Goal: Communication & Community: Answer question/provide support

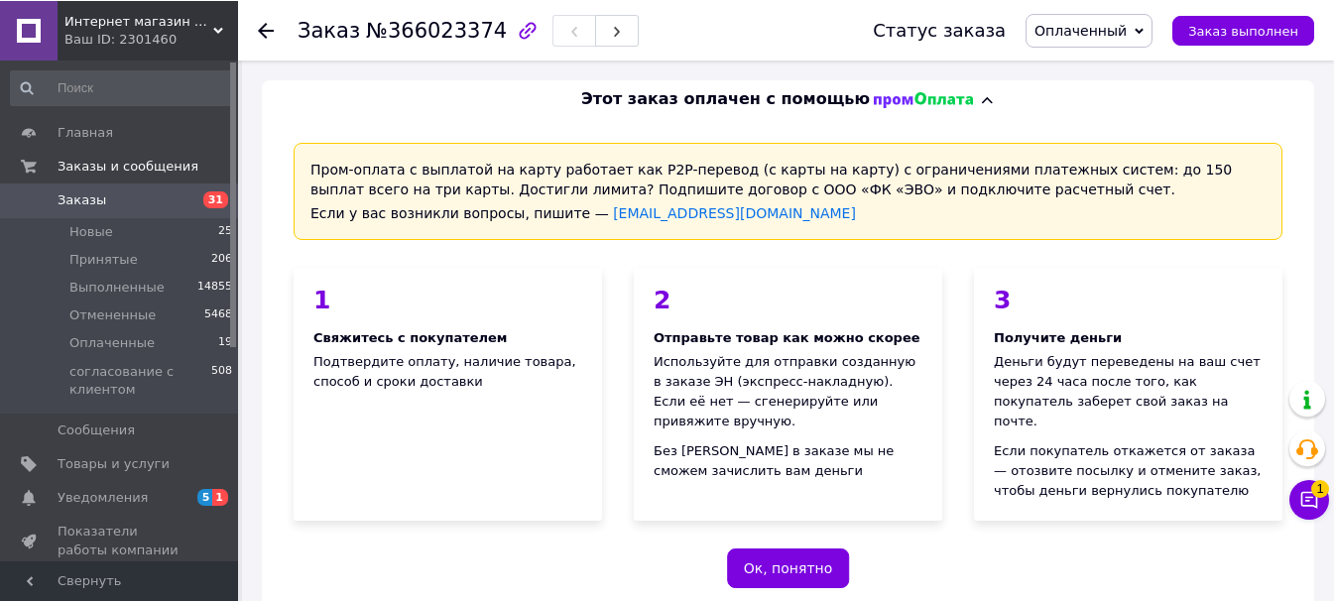
scroll to position [1260, 0]
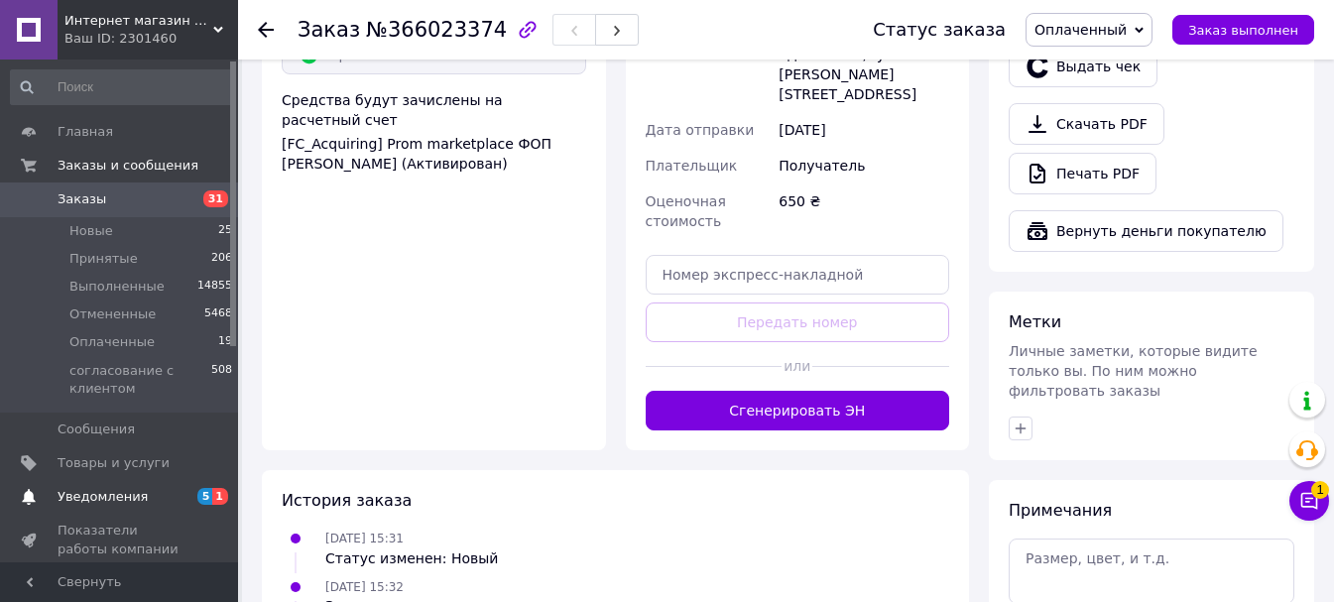
click at [92, 496] on span "Уведомления" at bounding box center [103, 497] width 90 height 18
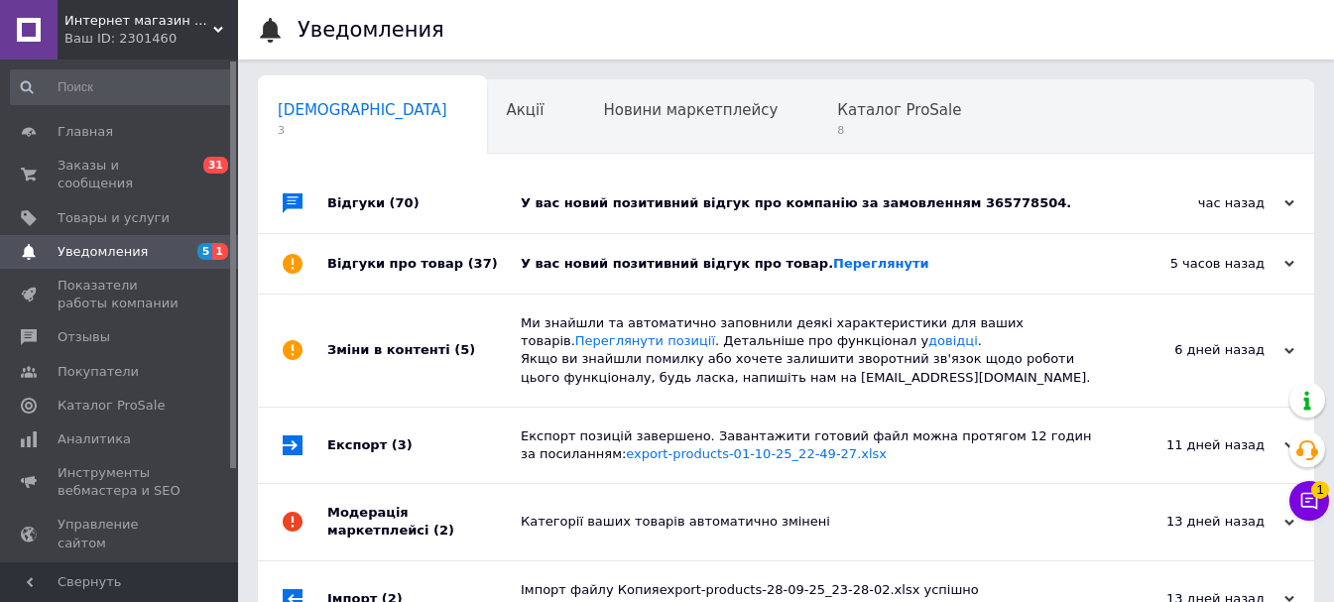
click at [723, 206] on div "У вас новий позитивний відгук про компанію за замовленням 365778504." at bounding box center [808, 203] width 575 height 18
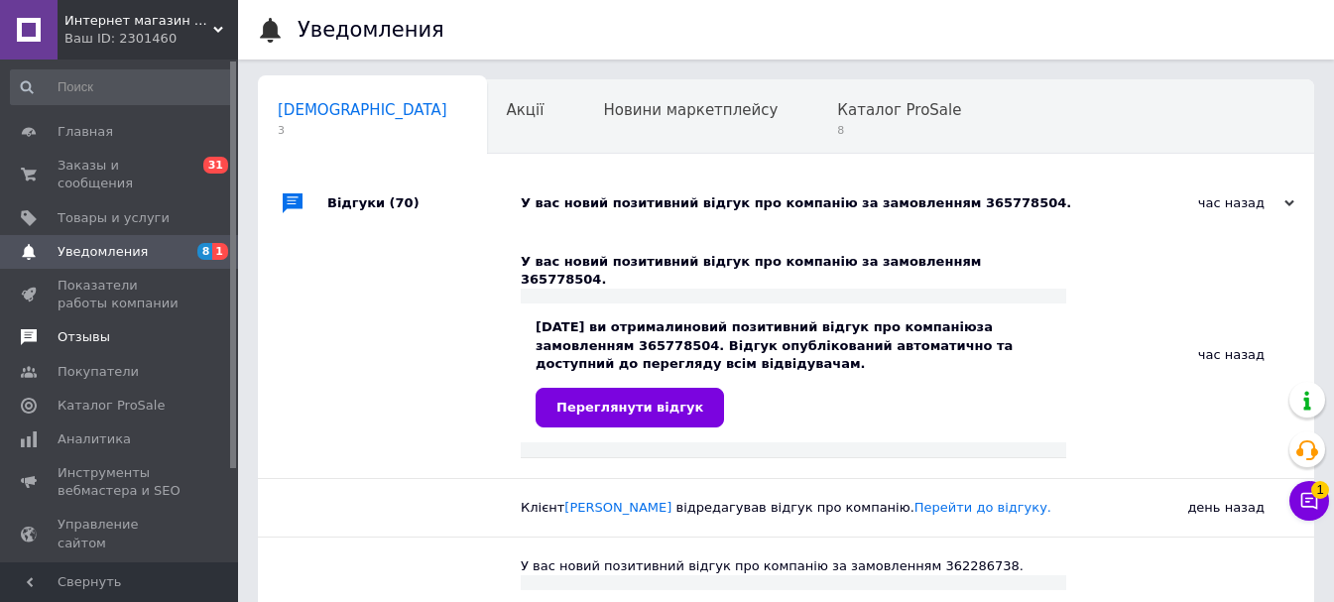
click at [111, 328] on span "Отзывы" at bounding box center [121, 337] width 126 height 18
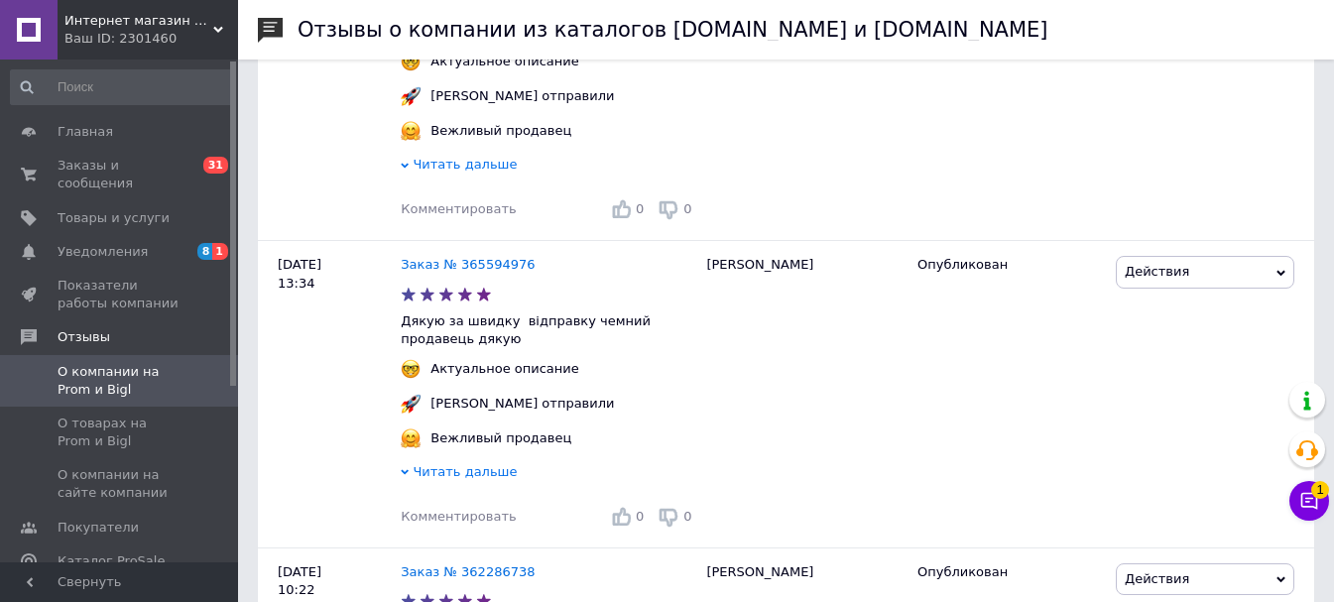
scroll to position [496, 0]
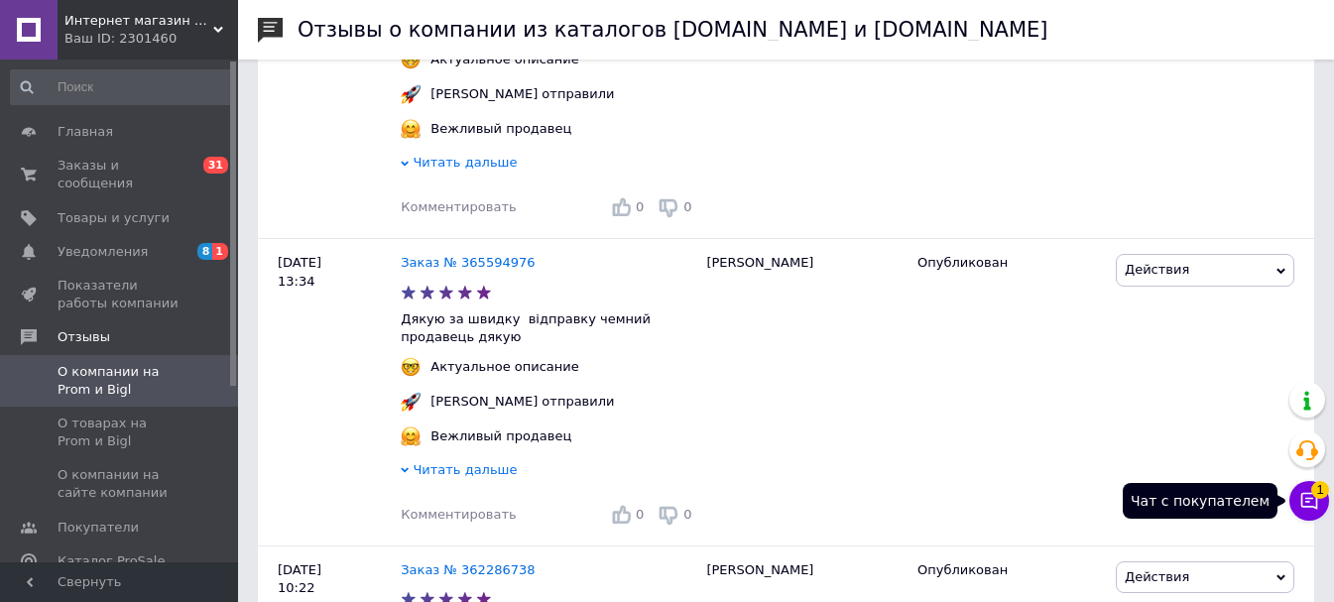
click at [1315, 501] on icon at bounding box center [1309, 501] width 20 height 20
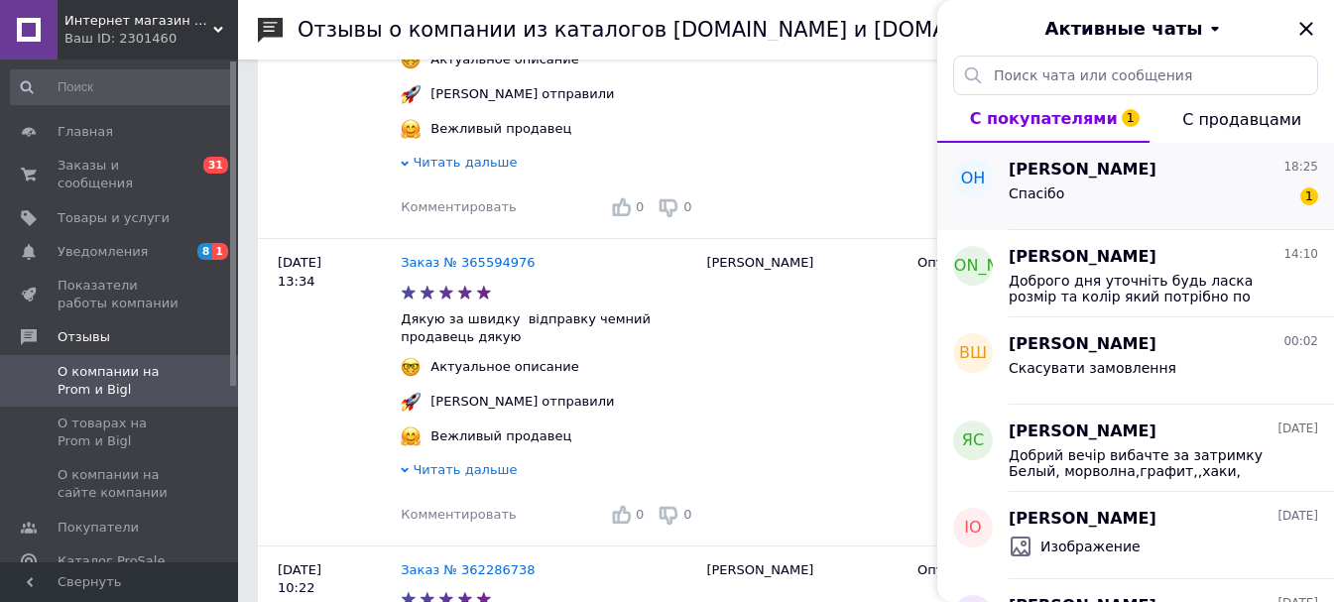
click at [1164, 201] on div "Спасібо 1" at bounding box center [1162, 197] width 309 height 32
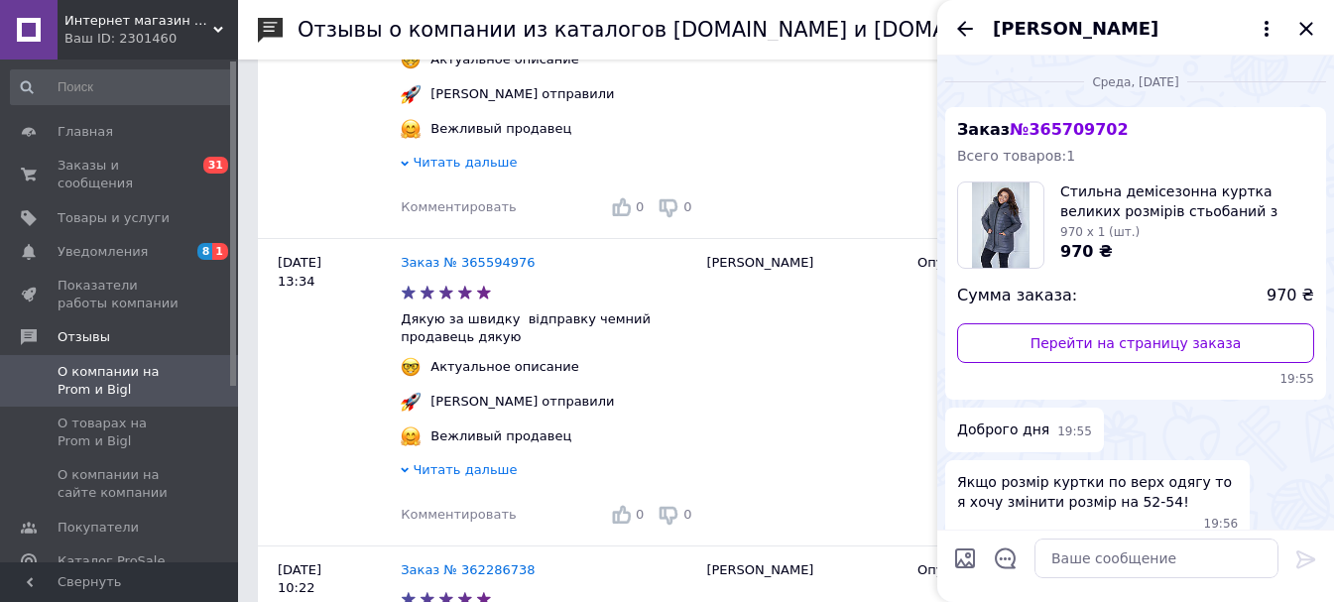
scroll to position [1202, 0]
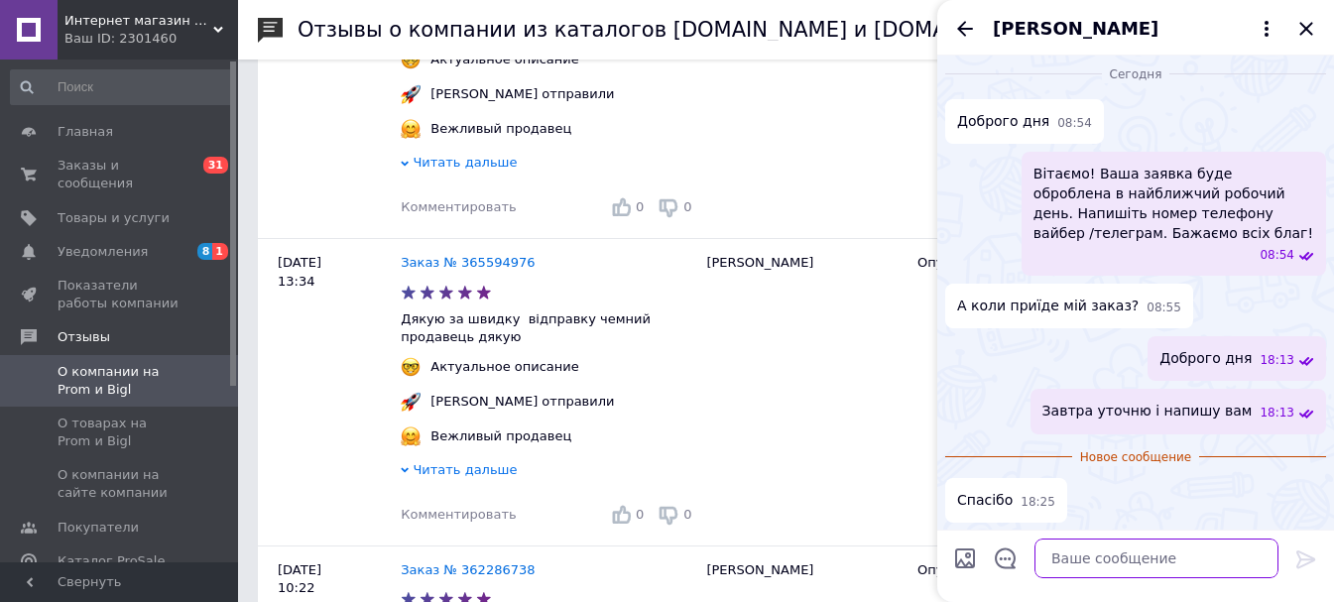
drag, startPoint x: 1073, startPoint y: 568, endPoint x: 981, endPoint y: 551, distance: 93.7
click at [1068, 568] on textarea at bounding box center [1156, 558] width 244 height 40
type textarea "lzre."
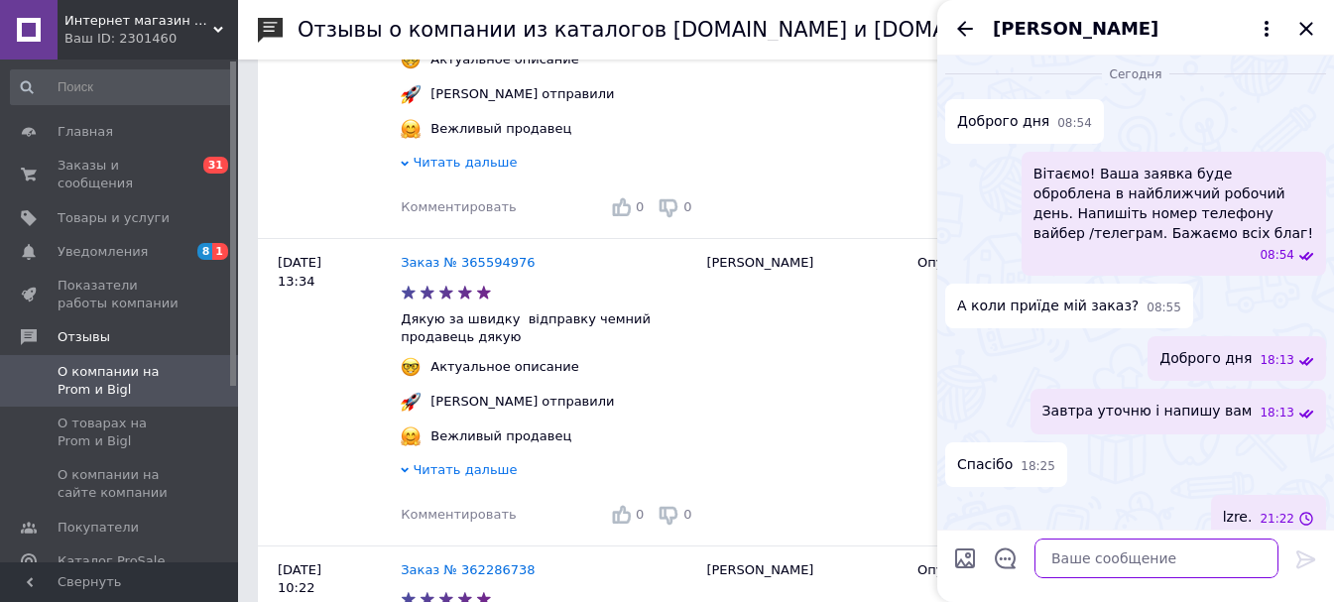
scroll to position [1219, 0]
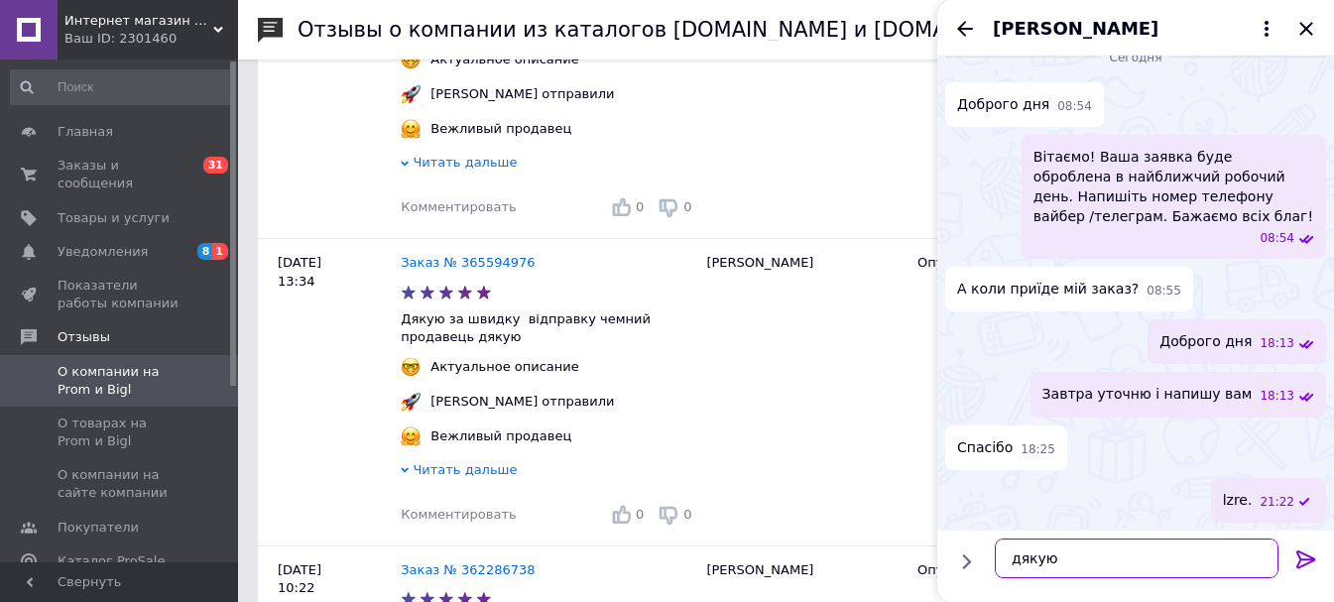
type textarea "дякую4"
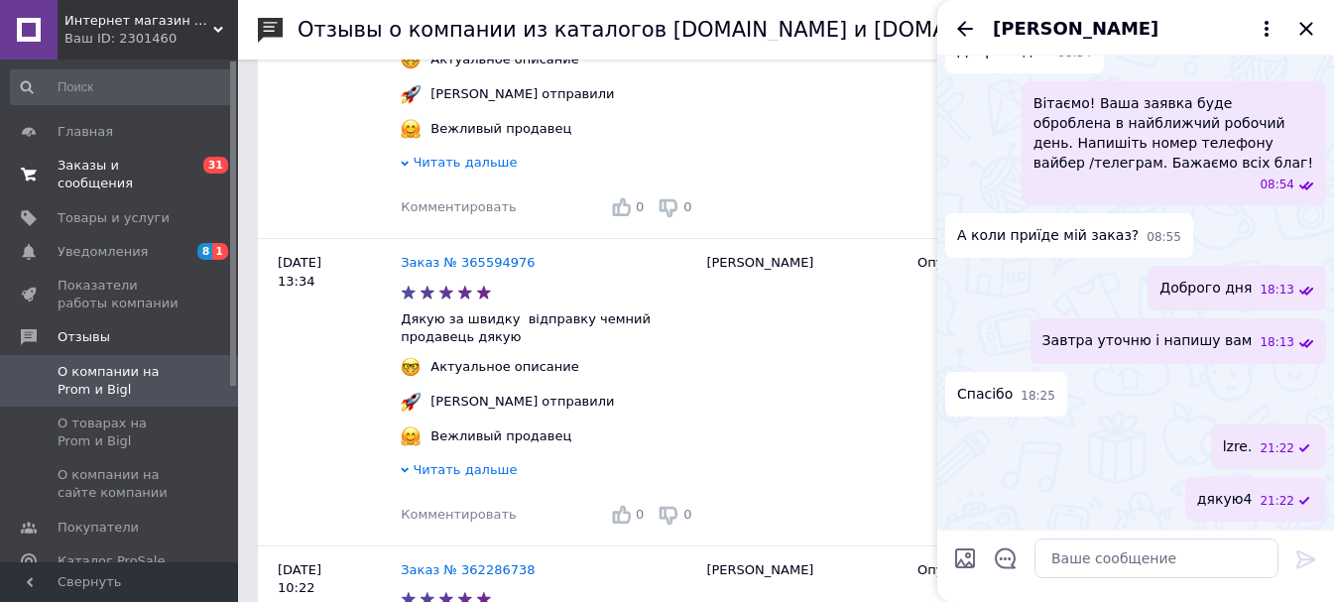
click at [88, 162] on span "Заказы и сообщения" at bounding box center [121, 175] width 126 height 36
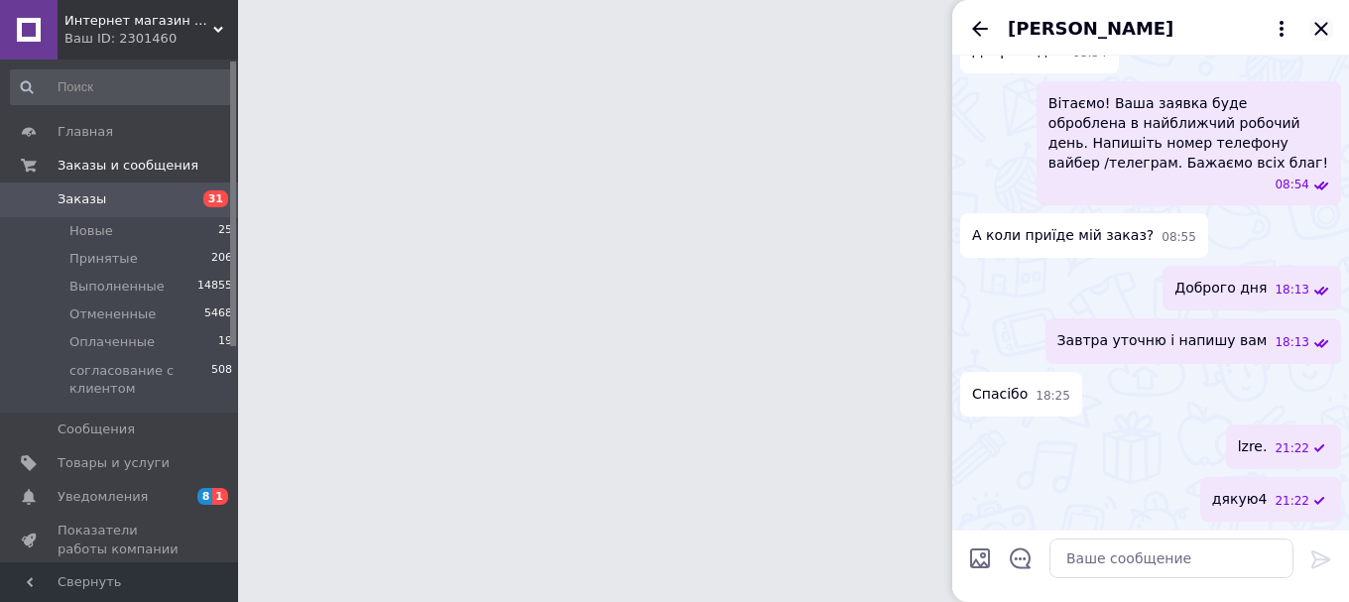
click at [1329, 39] on icon "Закрыть" at bounding box center [1321, 29] width 24 height 24
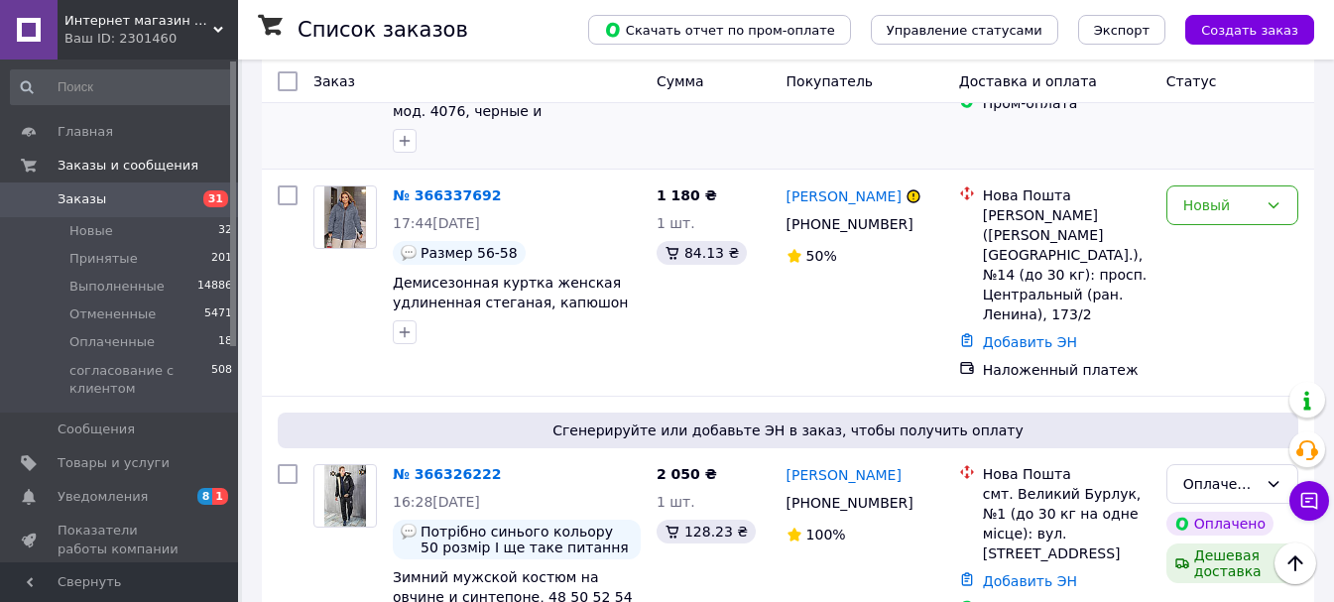
scroll to position [1190, 0]
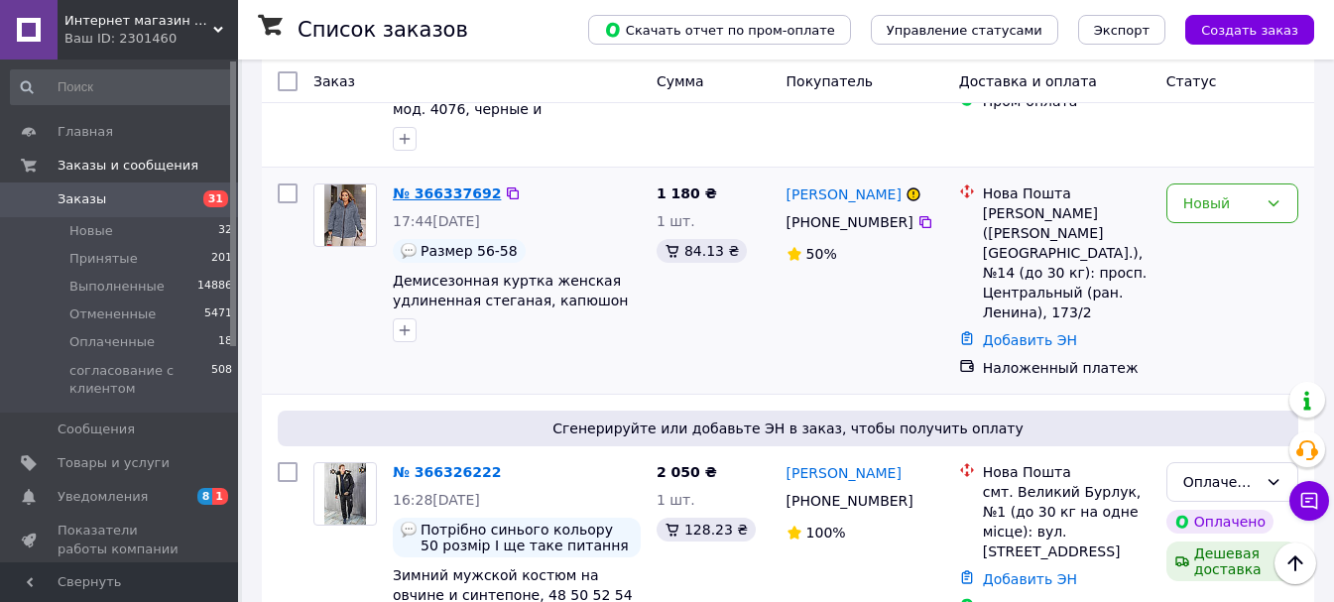
click at [459, 185] on link "№ 366337692" at bounding box center [447, 193] width 108 height 16
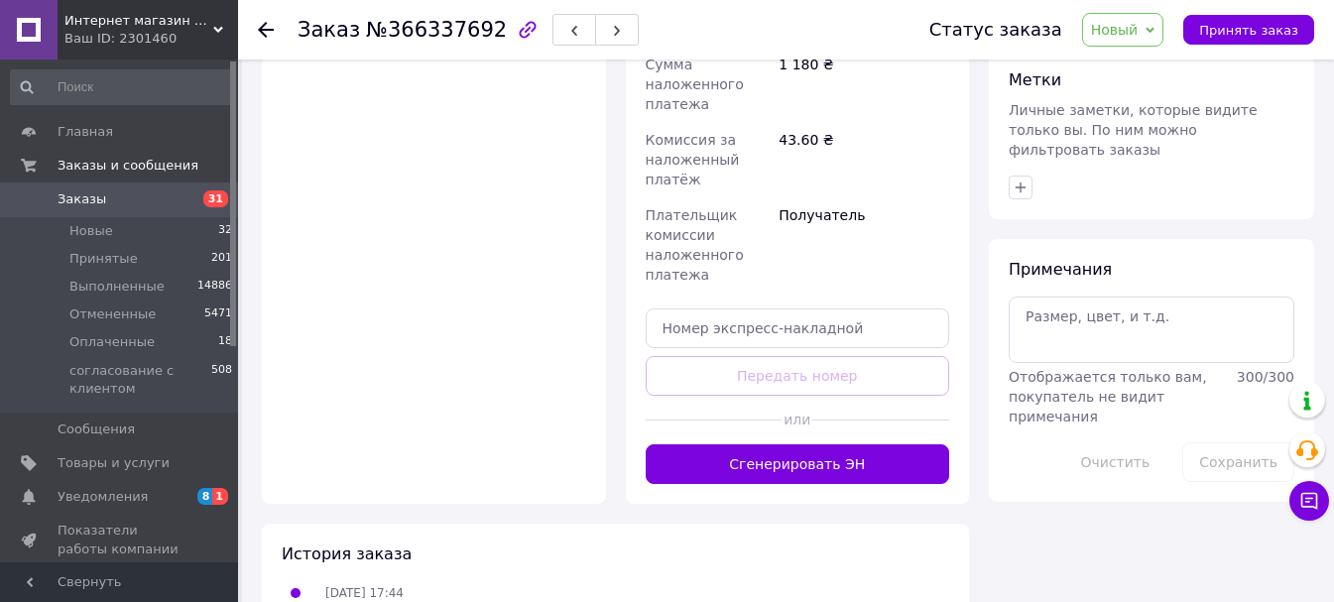
scroll to position [949, 0]
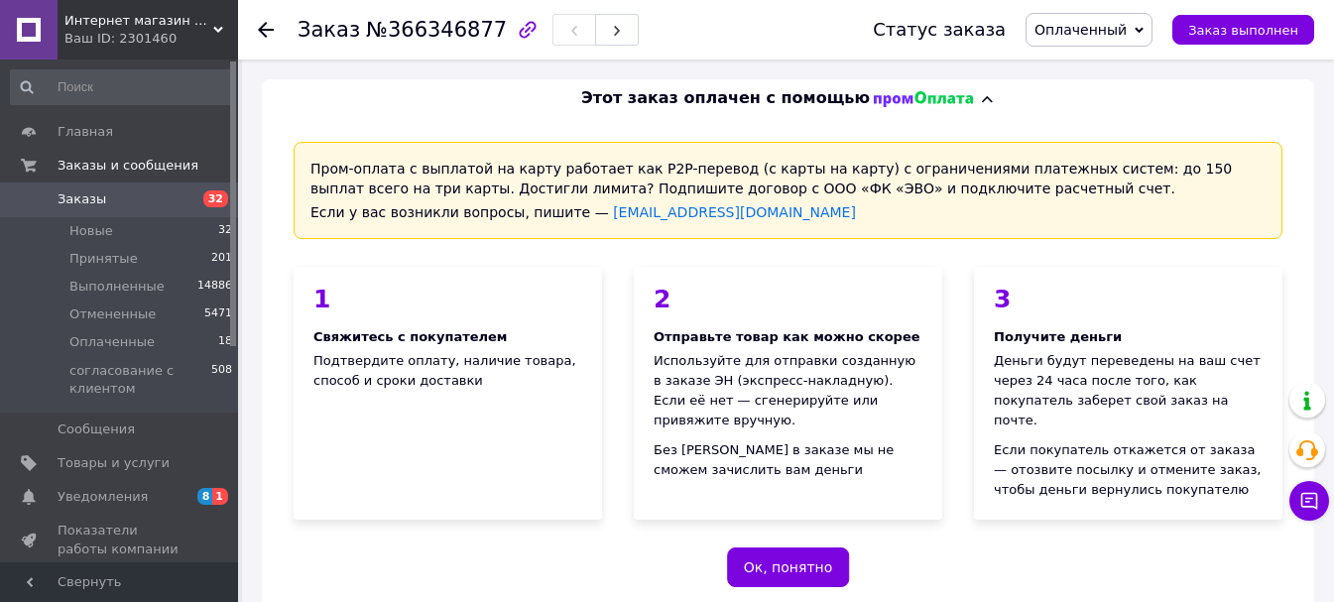
scroll to position [694, 0]
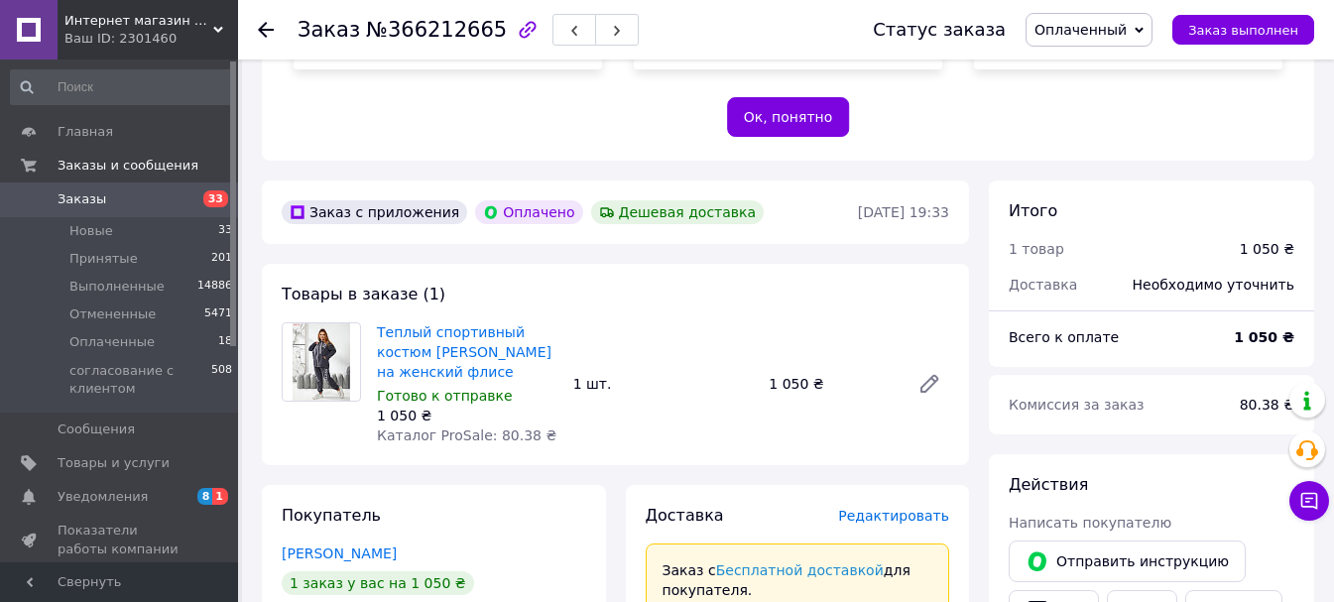
scroll to position [496, 0]
